Goal: Use online tool/utility: Utilize a website feature to perform a specific function

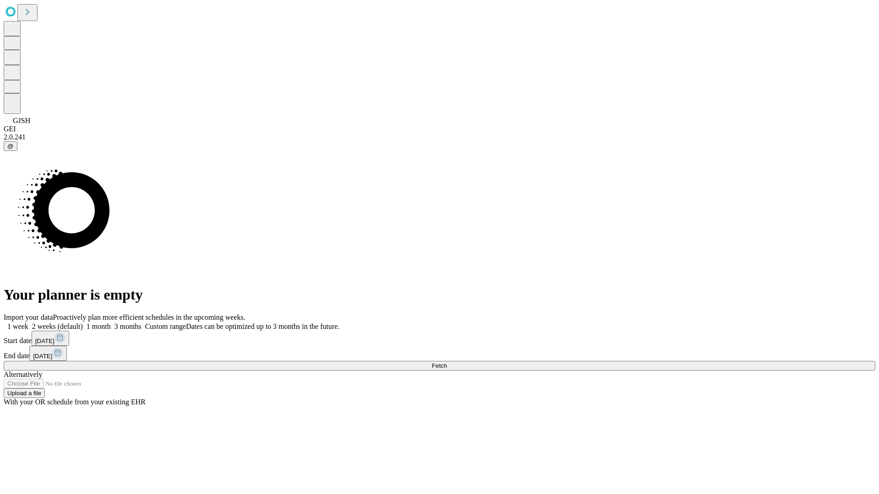
click at [447, 362] on span "Fetch" at bounding box center [438, 365] width 15 height 7
